Goal: Navigation & Orientation: Find specific page/section

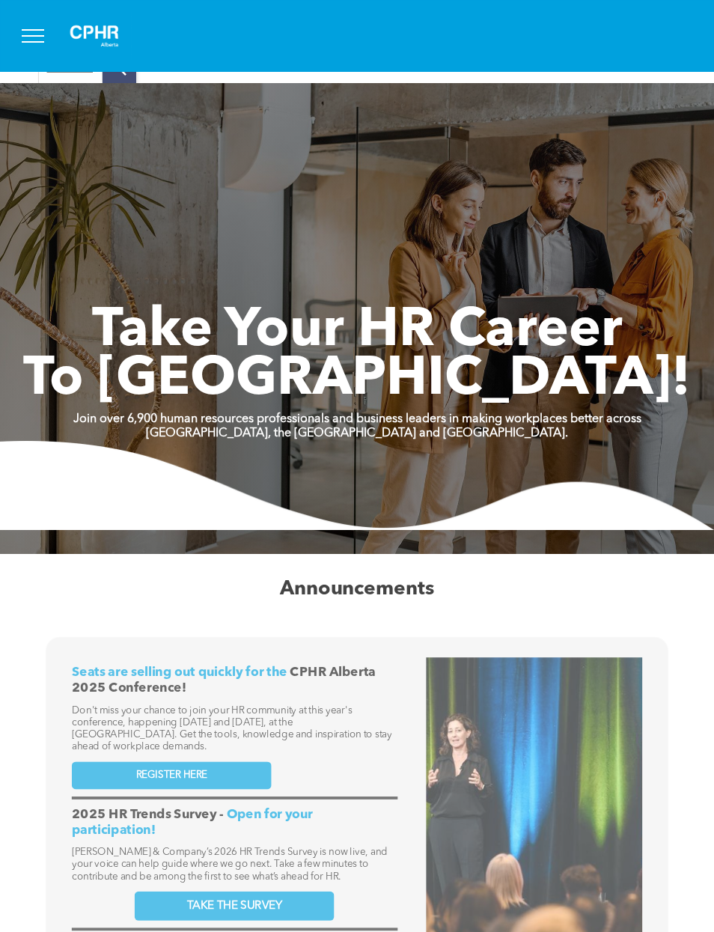
click at [32, 33] on button "menu" at bounding box center [32, 35] width 39 height 39
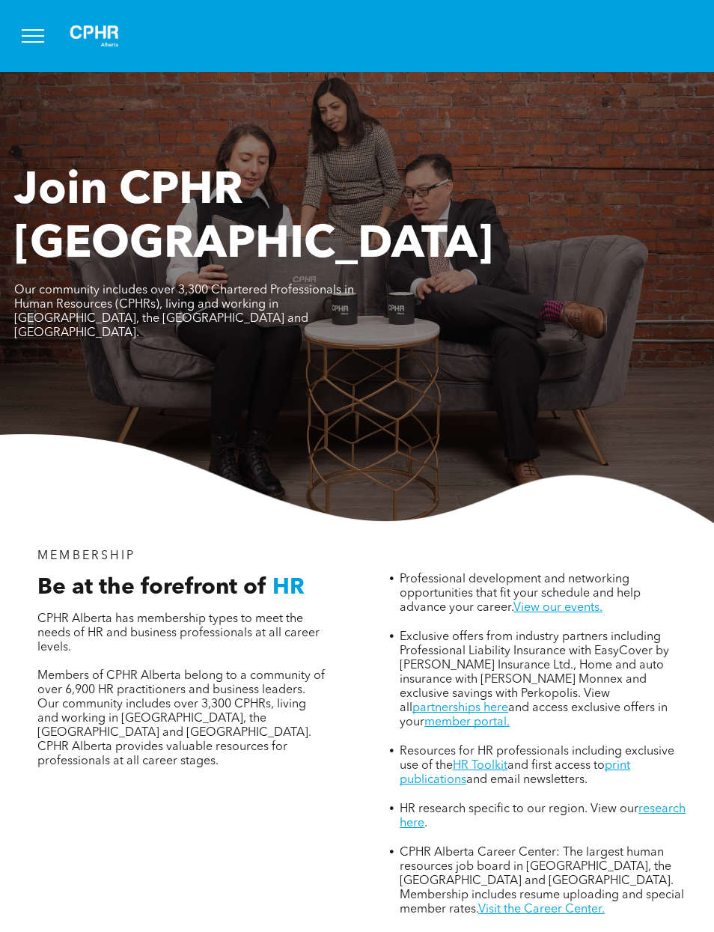
click at [48, 40] on button "menu" at bounding box center [32, 35] width 39 height 39
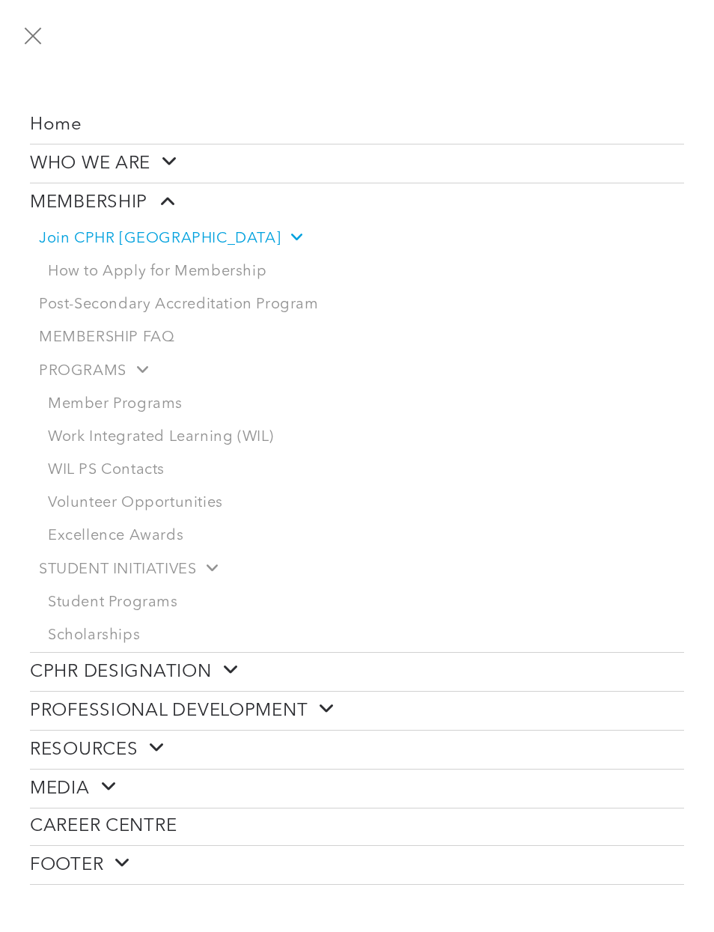
click at [299, 316] on link "Post-Secondary Accreditation Program" at bounding box center [357, 304] width 654 height 33
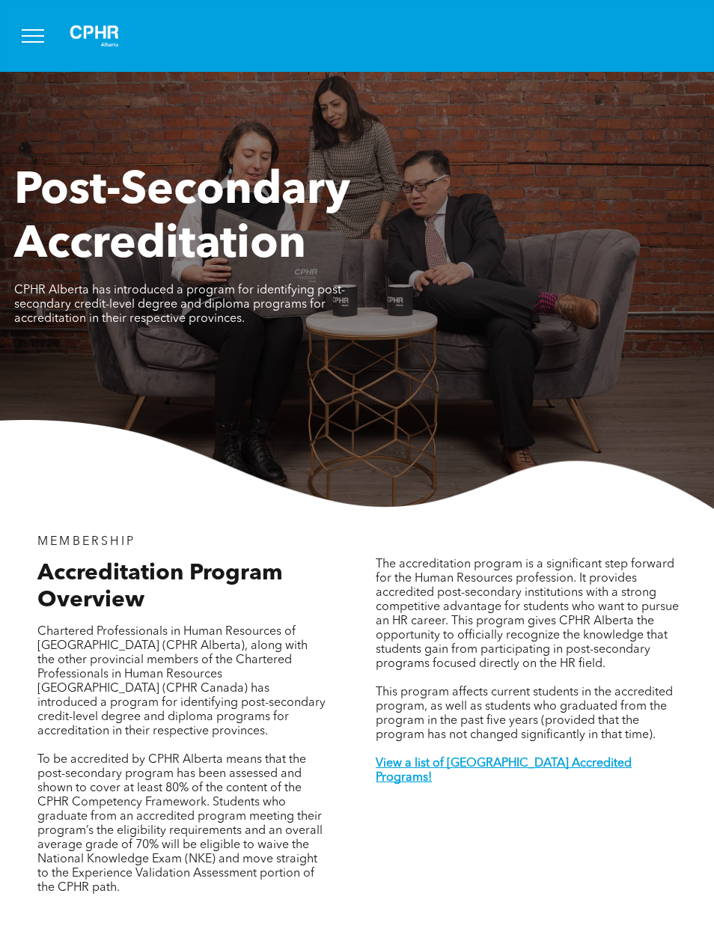
click at [38, 50] on button "menu" at bounding box center [32, 35] width 39 height 39
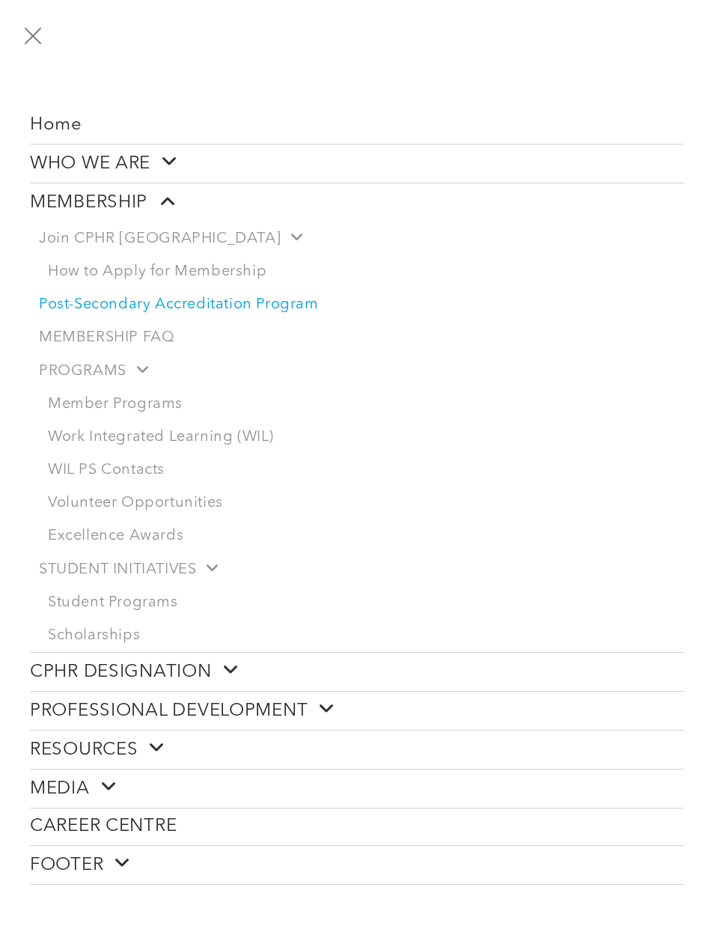
click at [171, 206] on span at bounding box center [161, 200] width 28 height 19
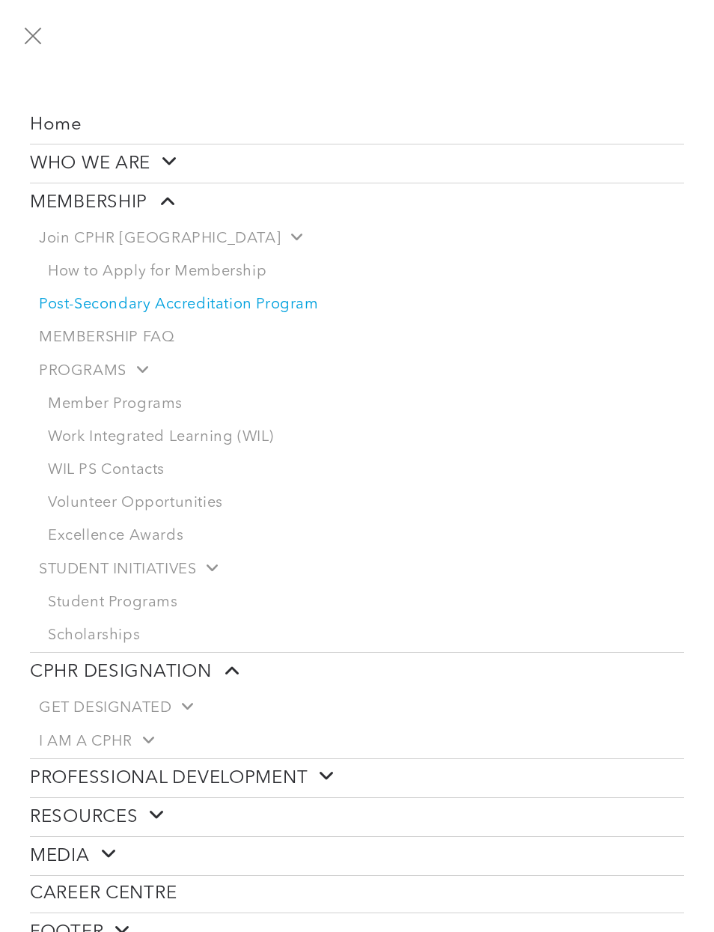
scroll to position [-1, 0]
click at [47, 36] on button "menu" at bounding box center [32, 35] width 39 height 39
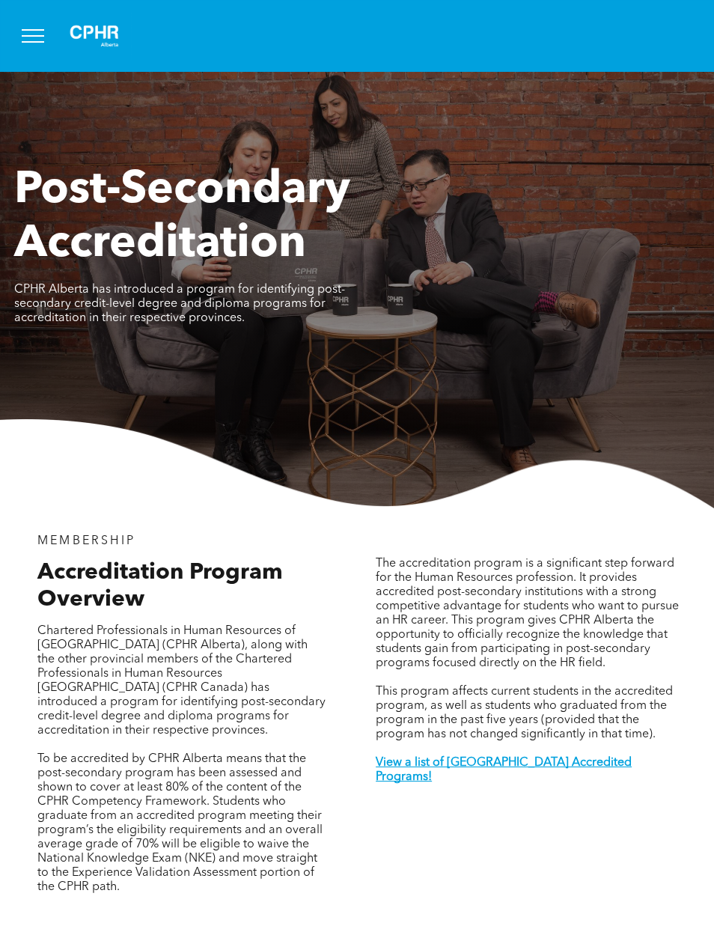
scroll to position [0, 0]
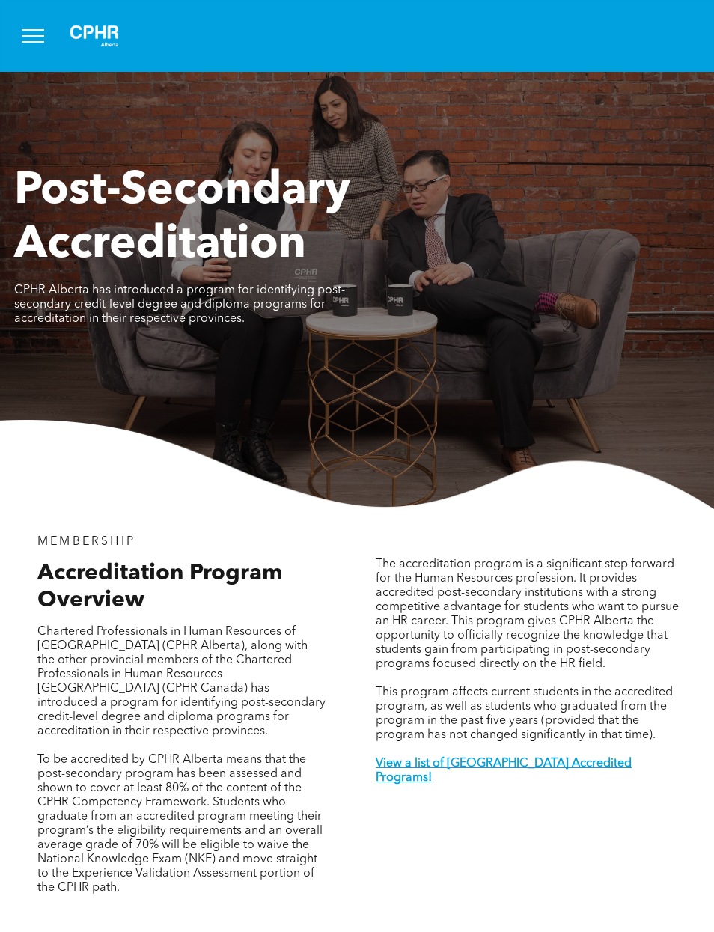
click at [33, 47] on button "menu" at bounding box center [32, 35] width 39 height 39
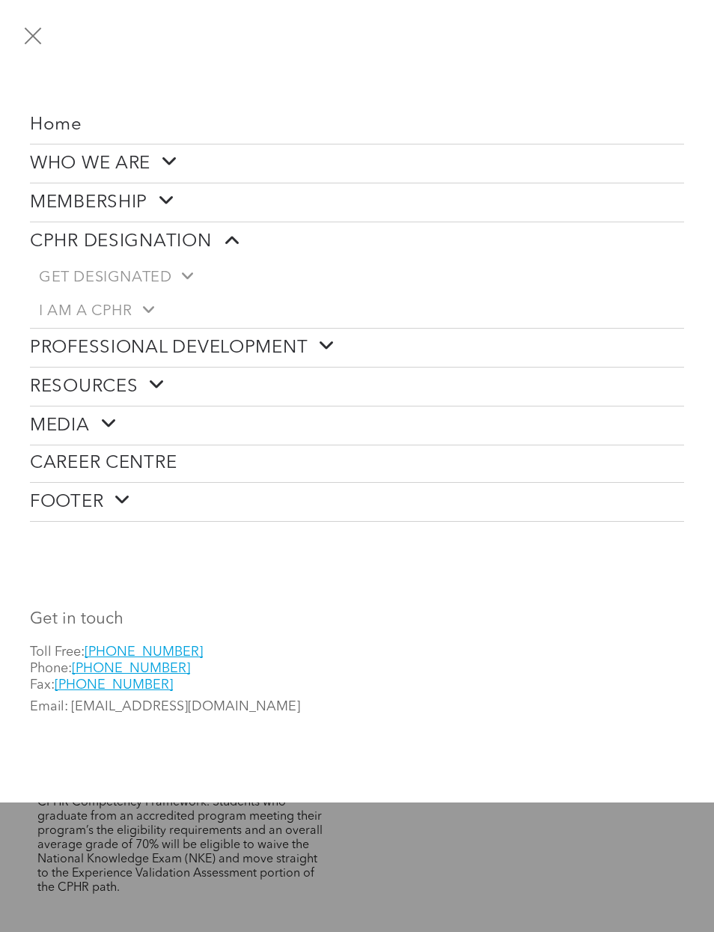
click at [69, 122] on span "Home" at bounding box center [56, 126] width 52 height 22
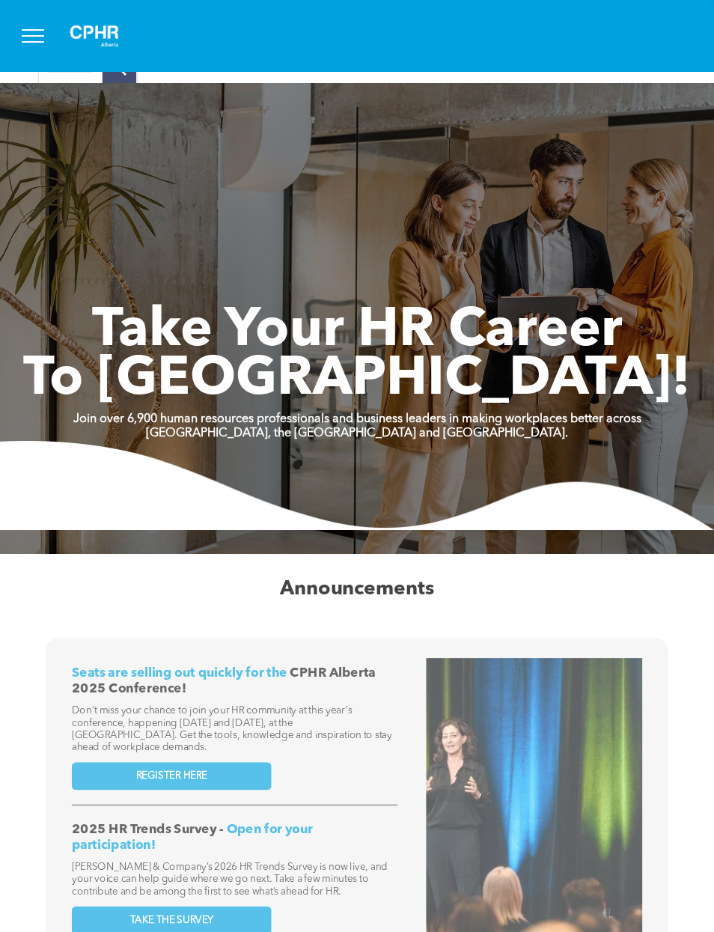
click at [64, 58] on img at bounding box center [94, 36] width 75 height 48
click at [40, 35] on span "menu" at bounding box center [33, 35] width 22 height 1
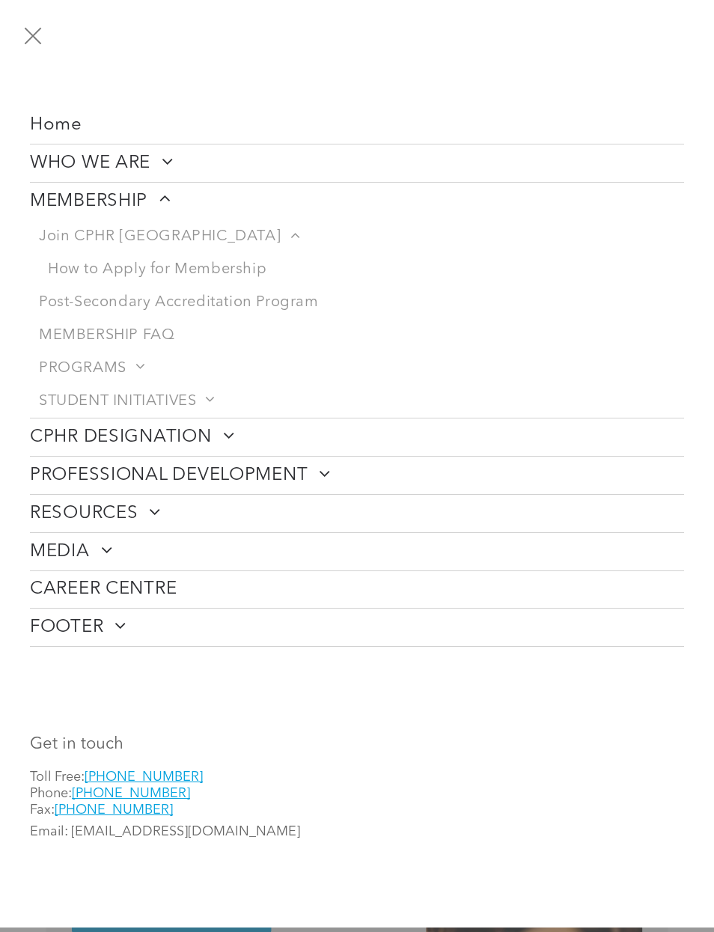
click at [71, 120] on span "Home" at bounding box center [56, 126] width 52 height 22
